Goal: Navigation & Orientation: Find specific page/section

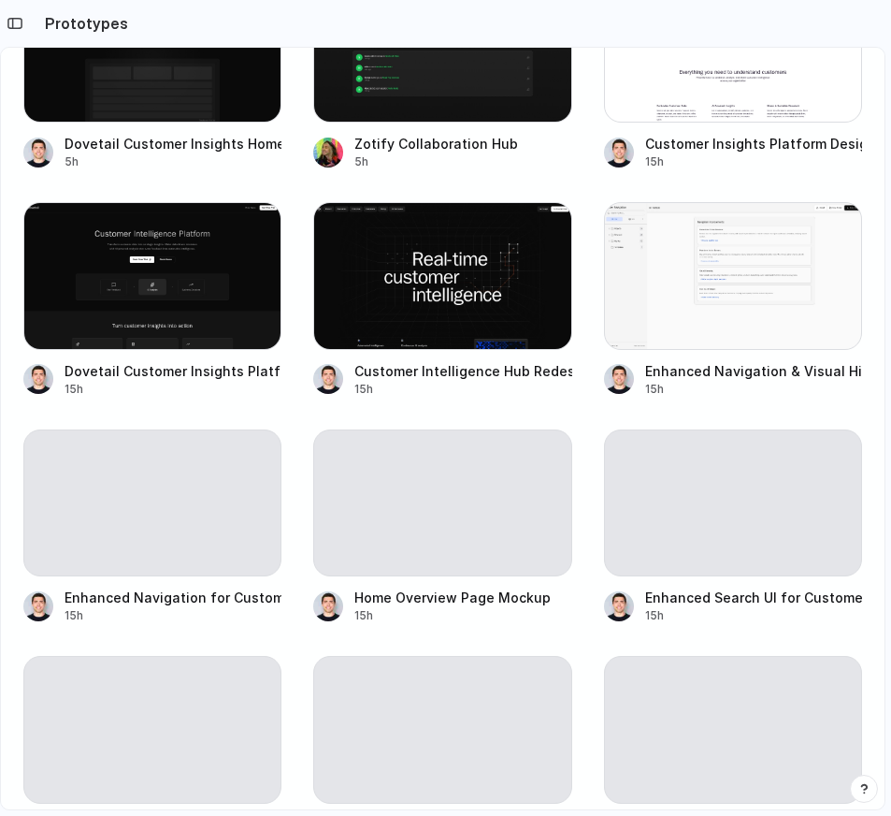
scroll to position [844, 0]
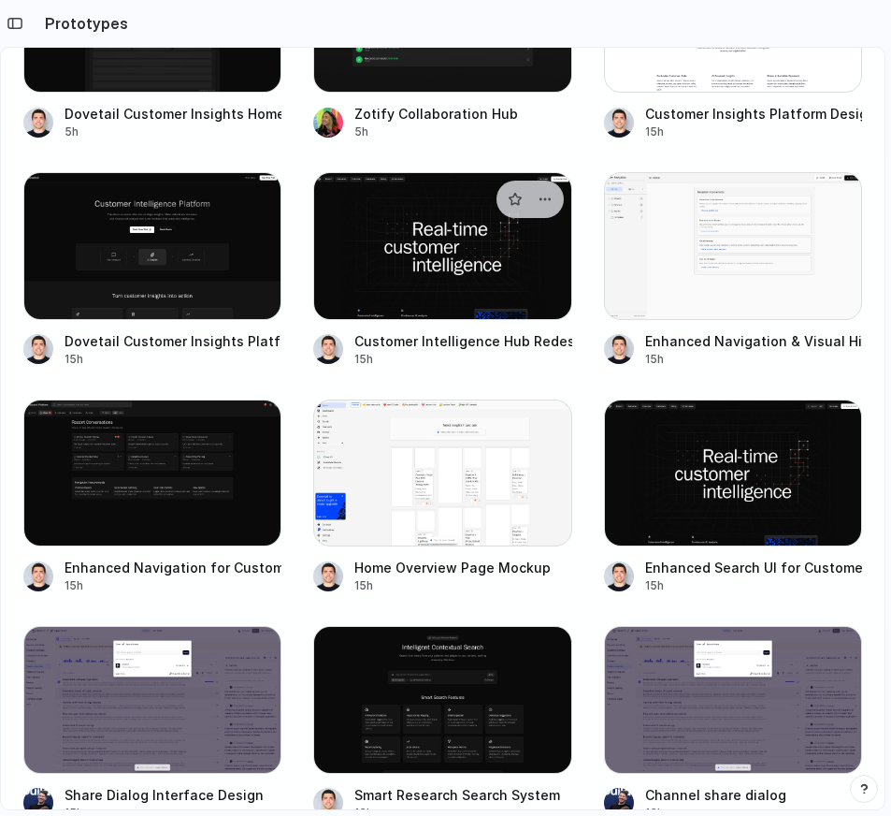
click at [488, 271] on div at bounding box center [442, 245] width 258 height 147
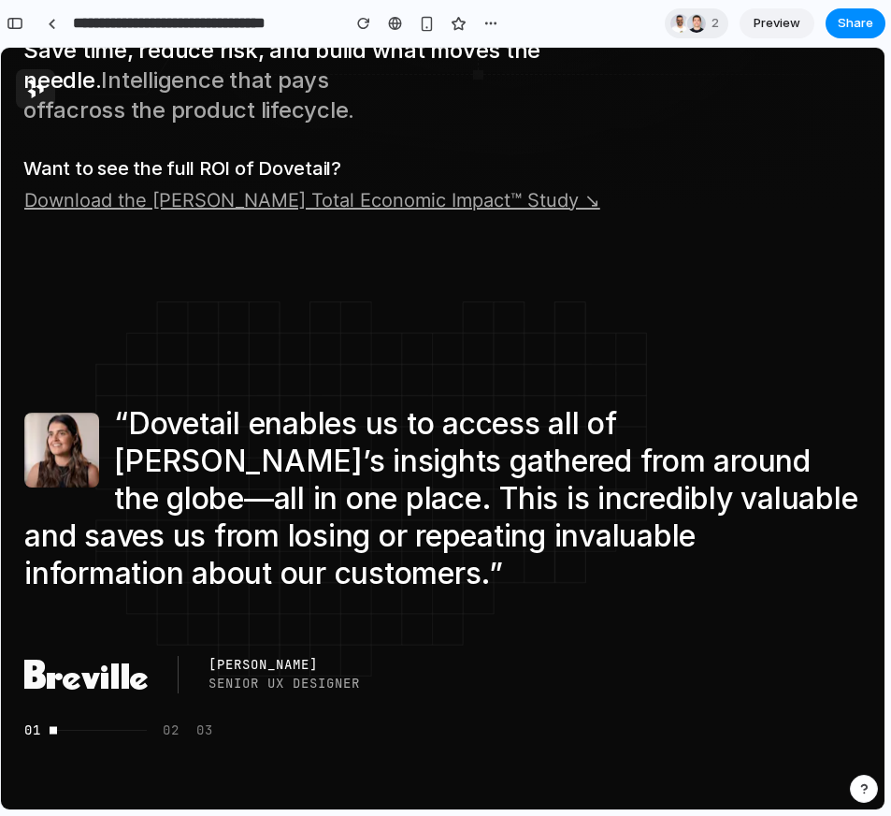
scroll to position [3497, 0]
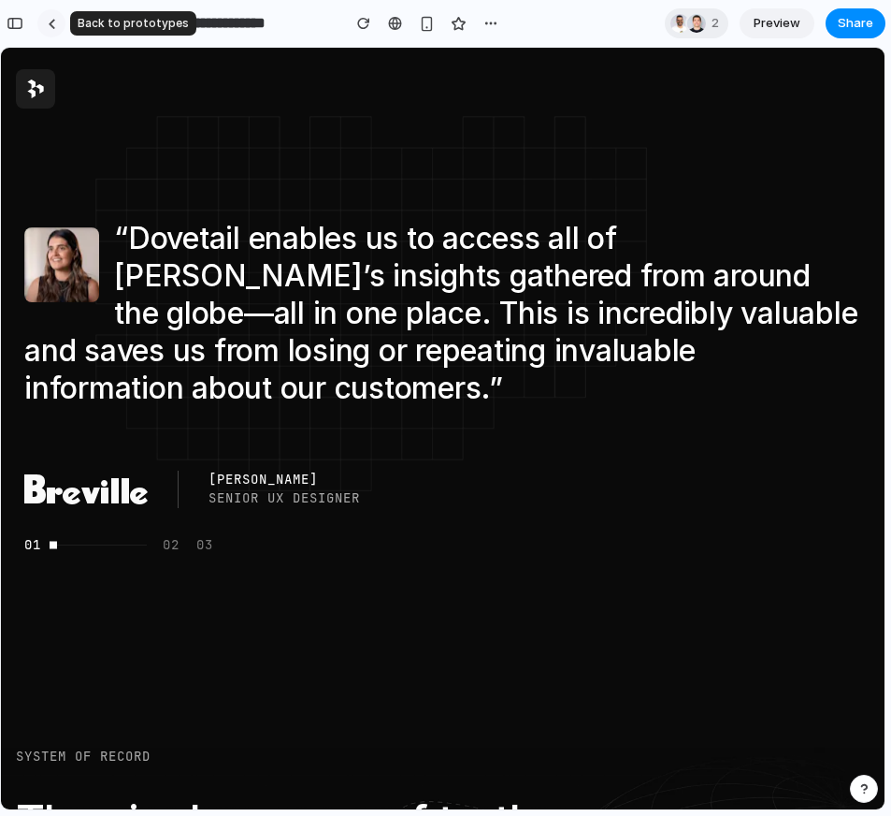
click at [46, 19] on link at bounding box center [51, 23] width 28 height 28
